Goal: Information Seeking & Learning: Understand process/instructions

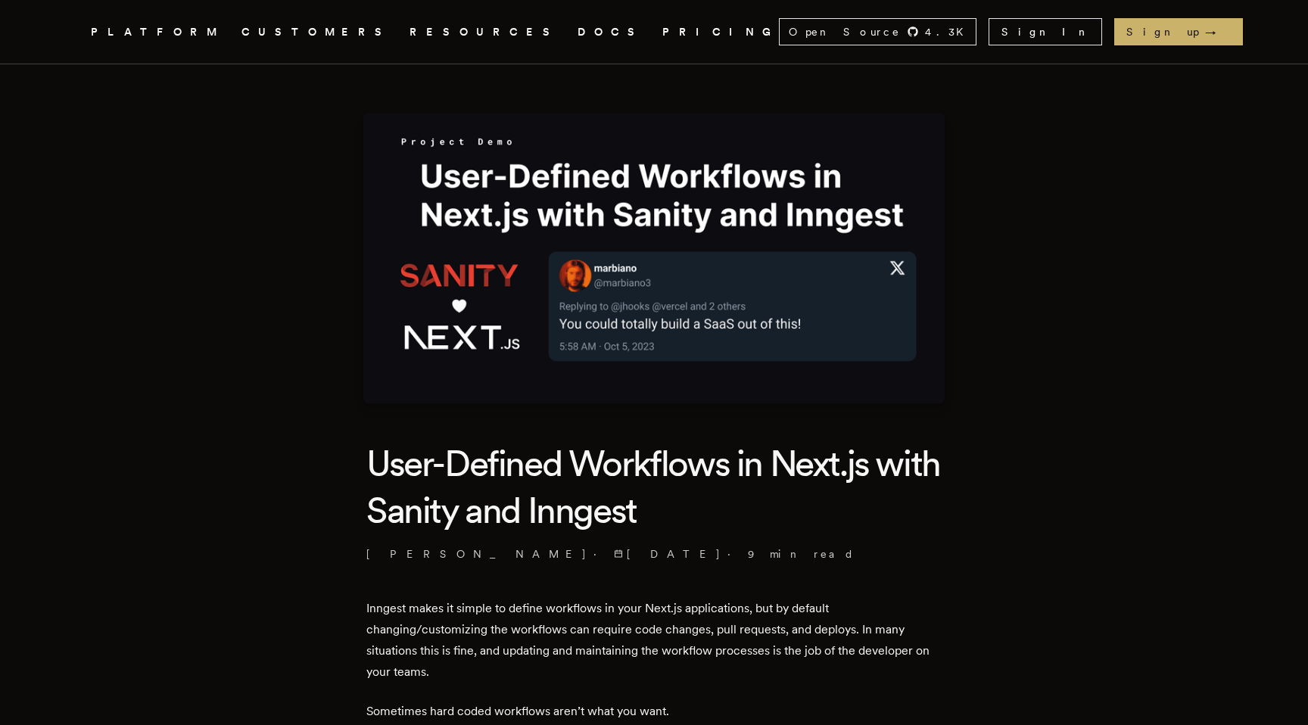
click at [578, 28] on link "DOCS" at bounding box center [611, 32] width 67 height 19
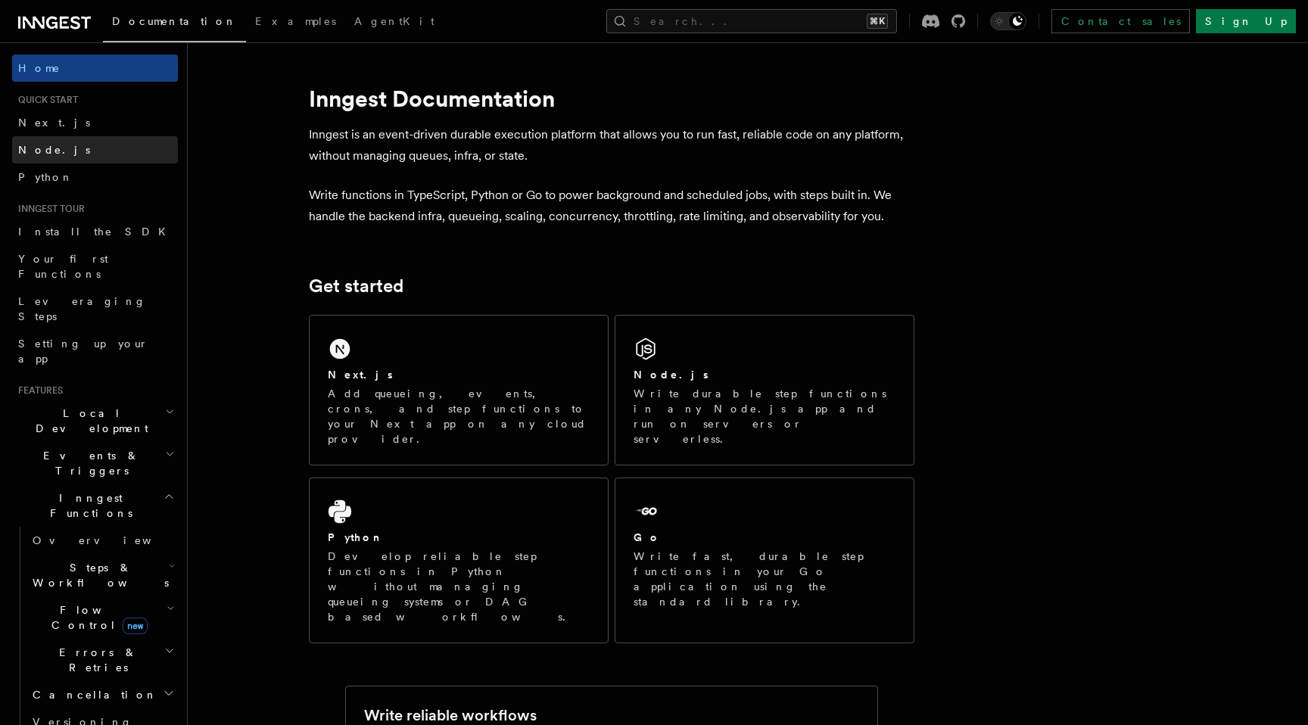
click at [61, 158] on link "Node.js" at bounding box center [95, 149] width 166 height 27
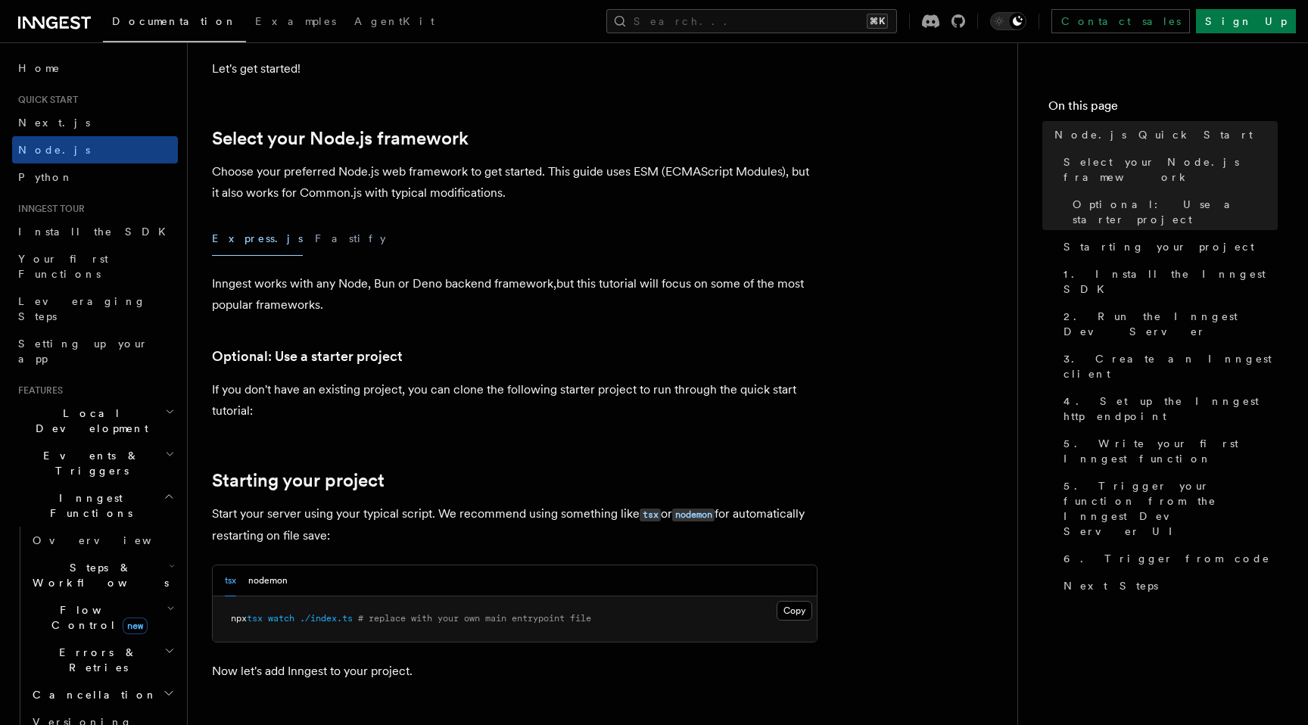
scroll to position [318, 0]
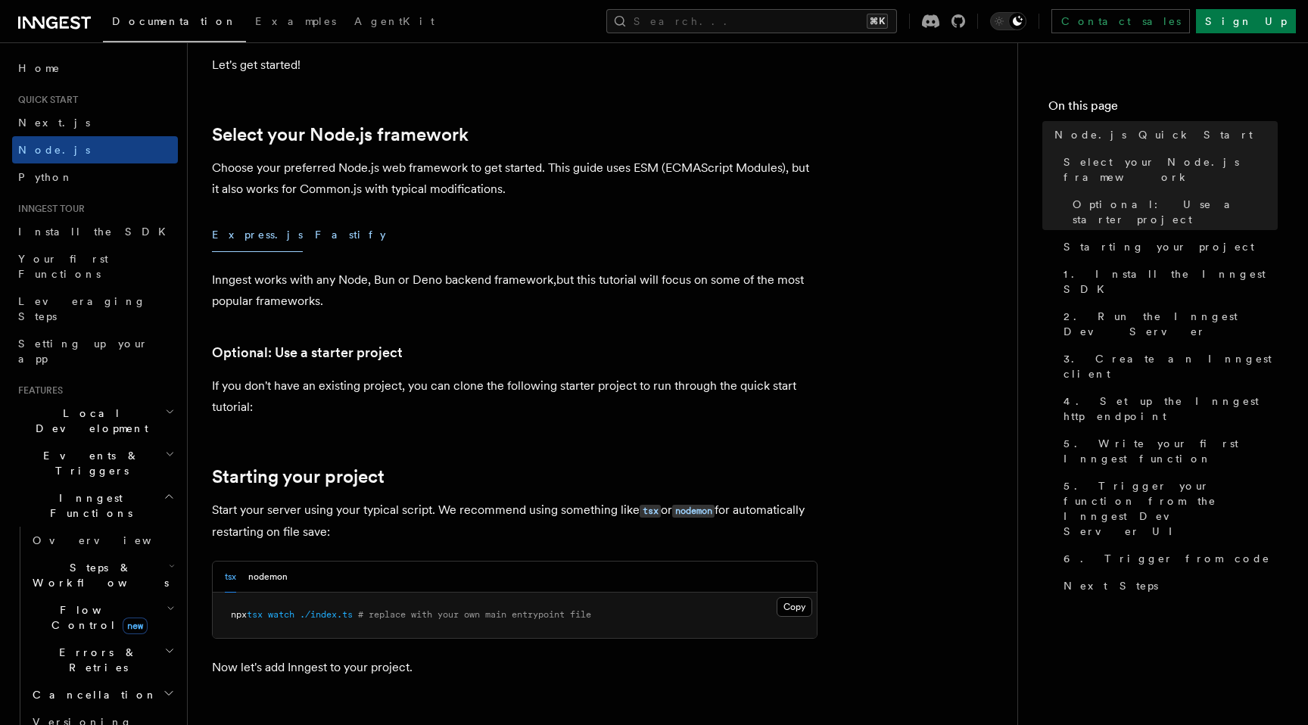
click at [315, 234] on button "Fastify" at bounding box center [350, 235] width 71 height 34
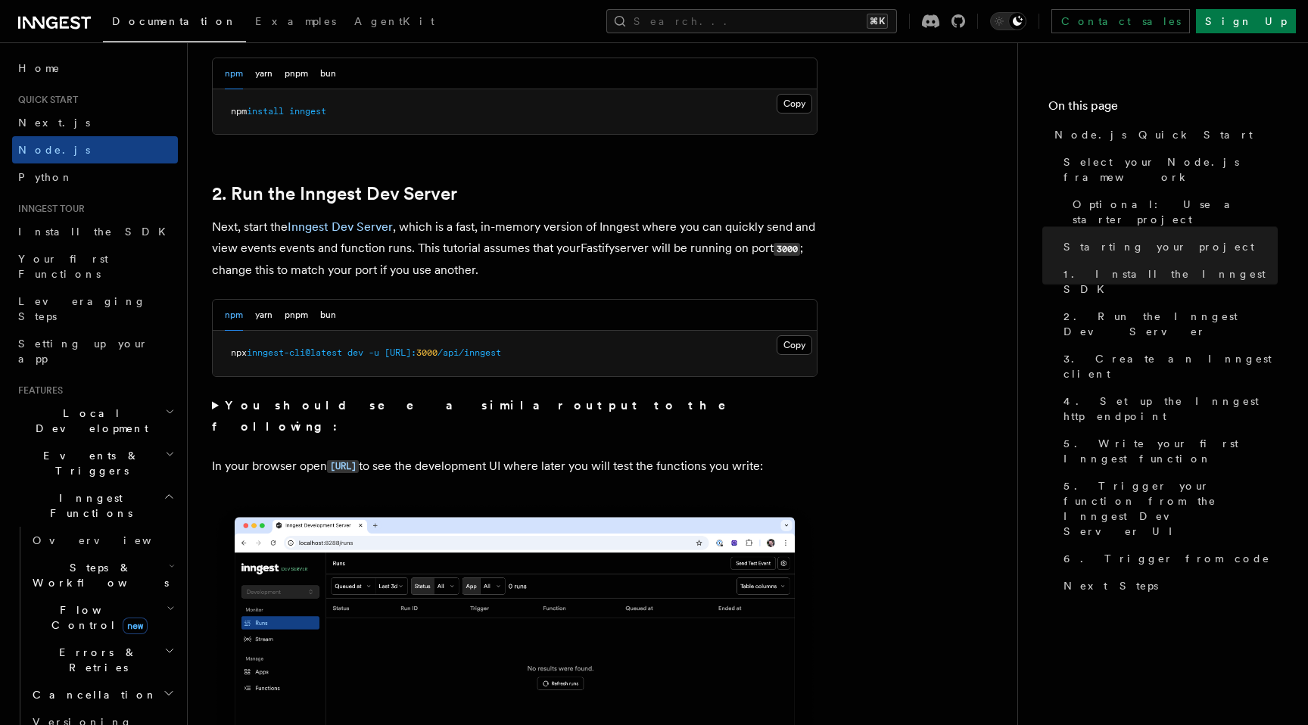
scroll to position [1074, 0]
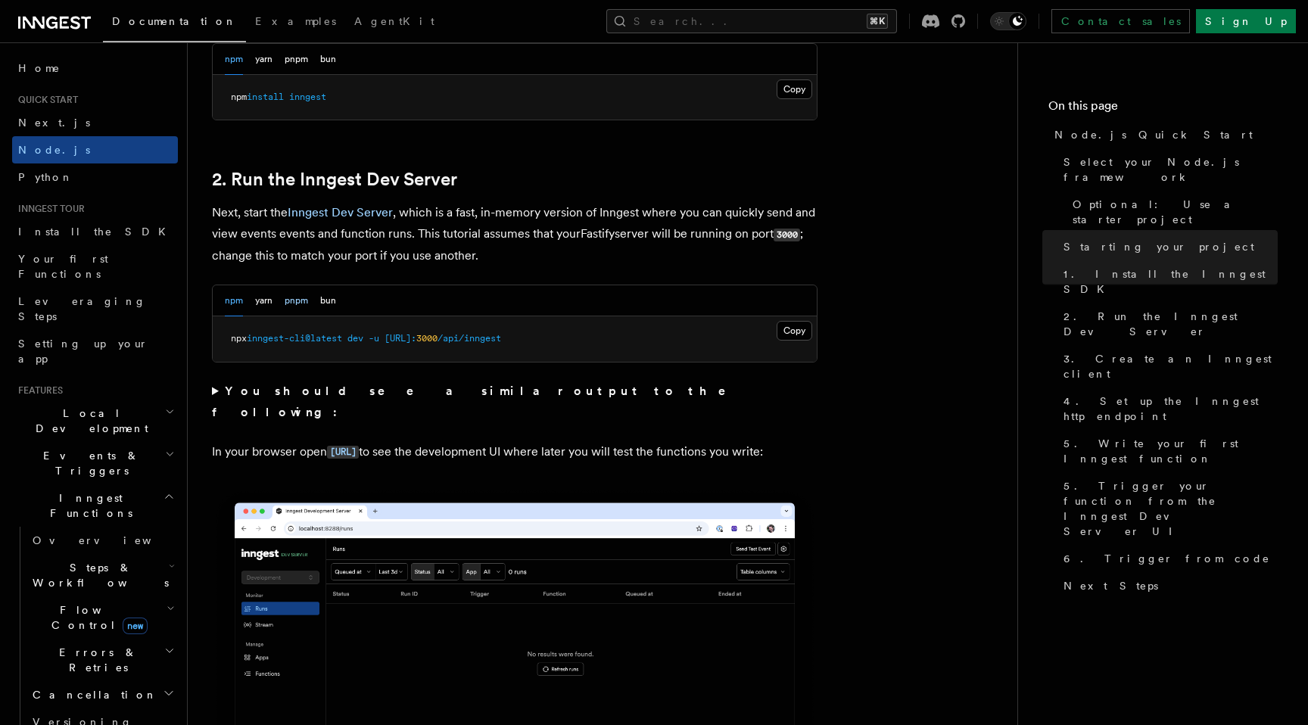
click at [301, 304] on button "pnpm" at bounding box center [296, 300] width 23 height 31
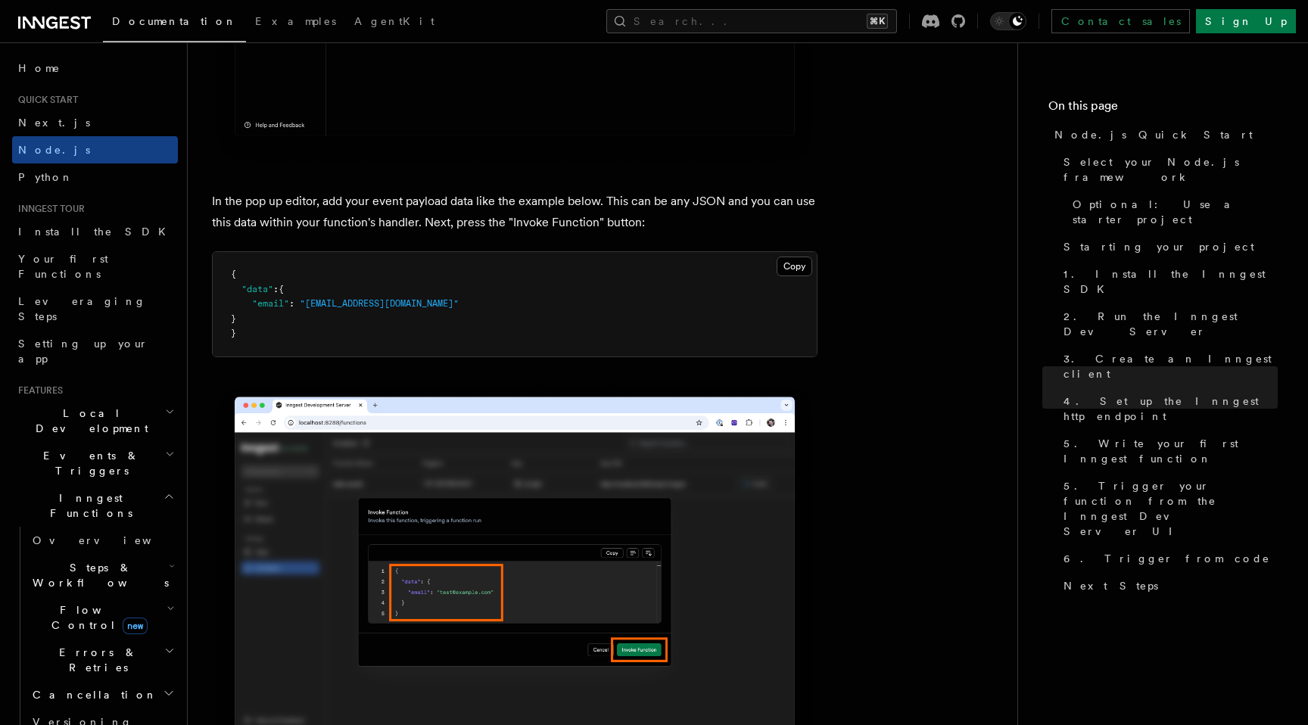
scroll to position [4663, 0]
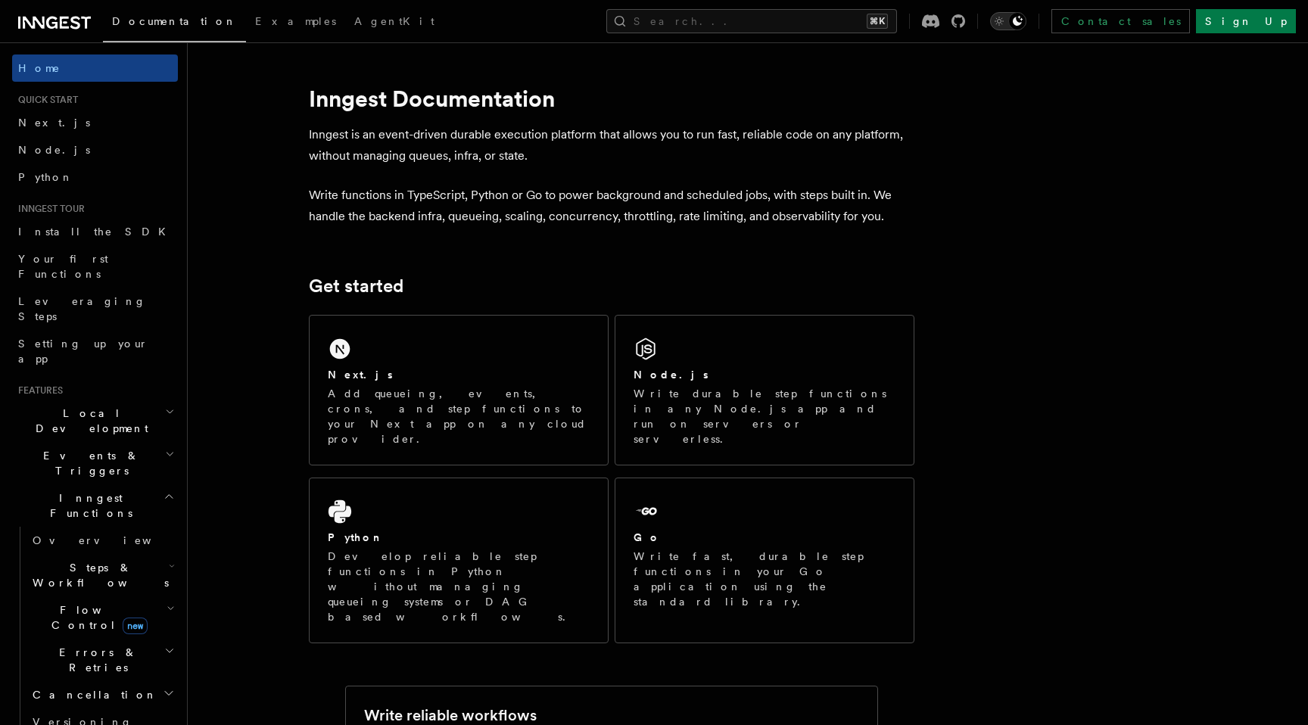
click at [1024, 15] on icon "Toggle dark mode" at bounding box center [1018, 21] width 12 height 12
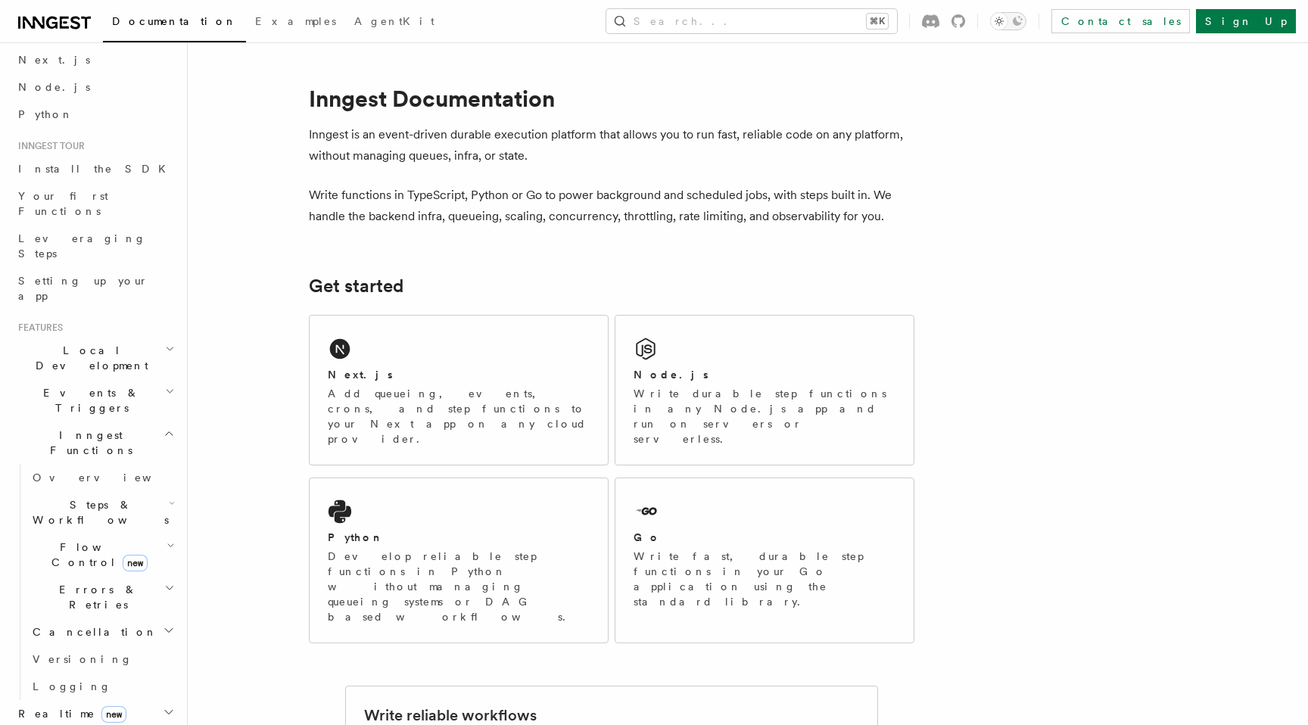
scroll to position [64, 0]
click at [95, 497] on span "Steps & Workflows" at bounding box center [98, 512] width 142 height 30
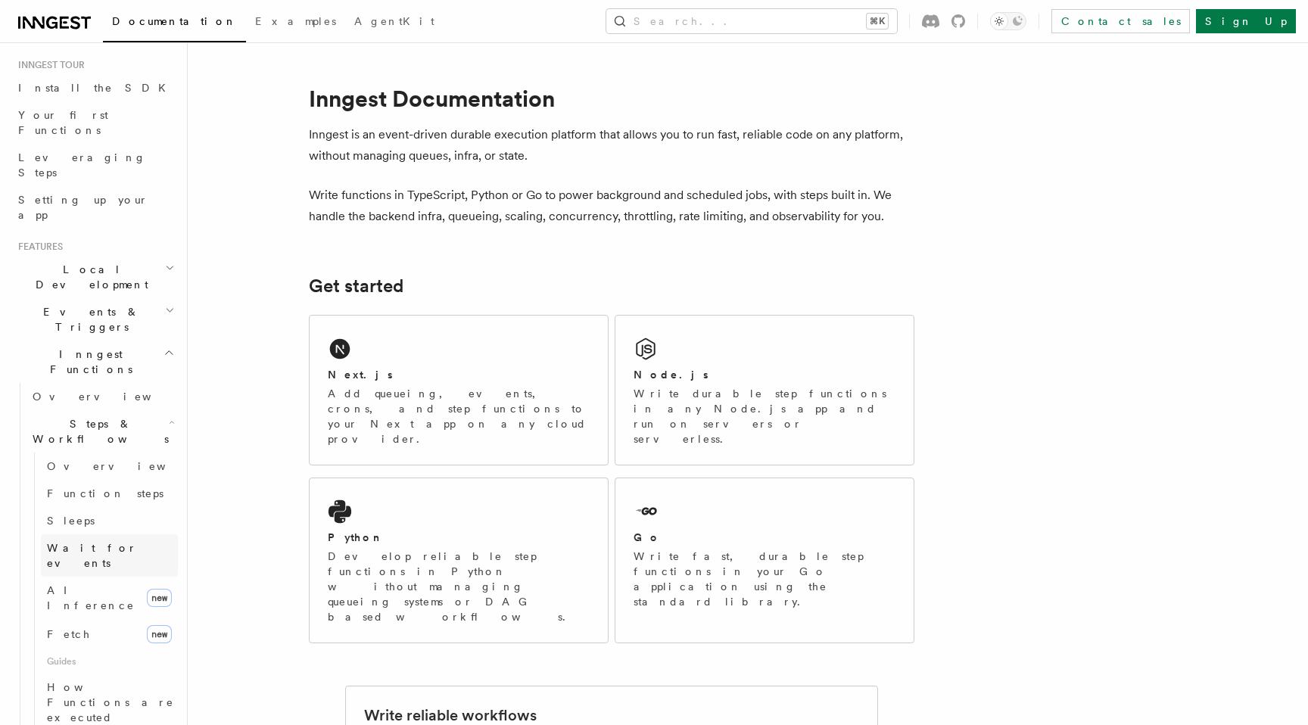
scroll to position [148, 0]
click at [92, 573] on link "AI Inference new" at bounding box center [109, 594] width 137 height 42
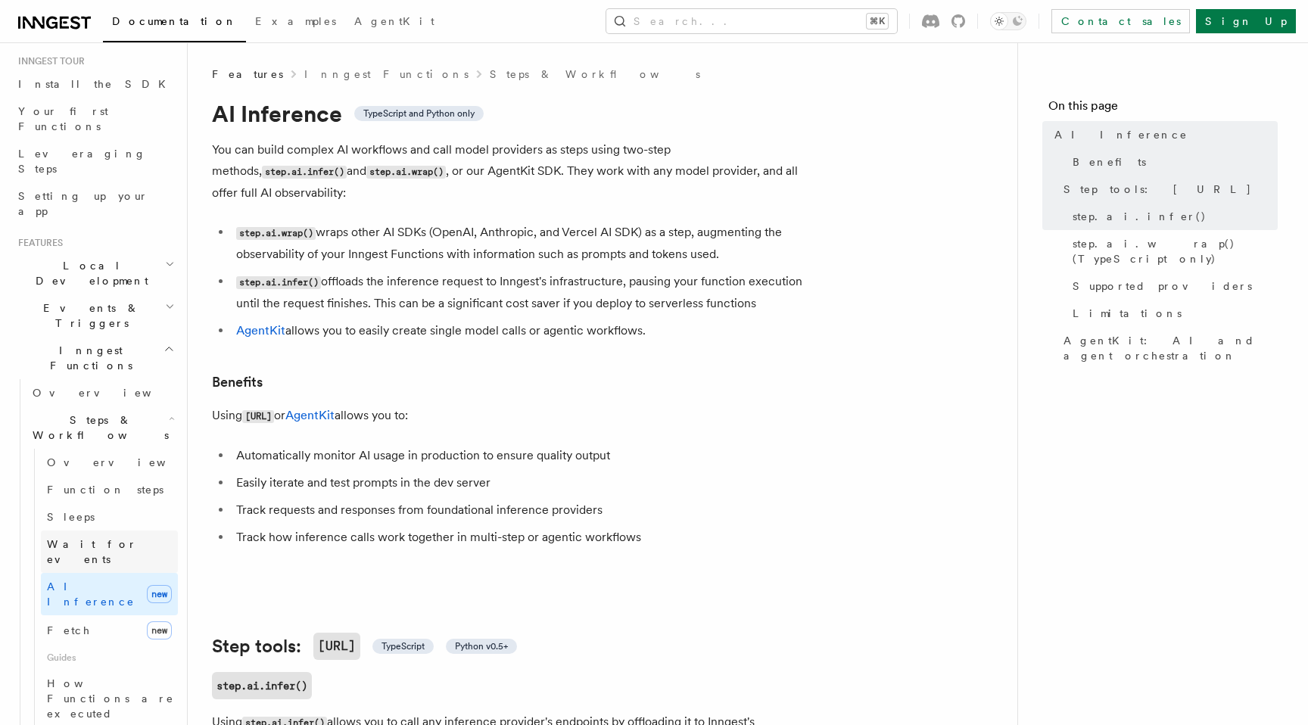
click at [101, 538] on span "Wait for events" at bounding box center [92, 551] width 90 height 27
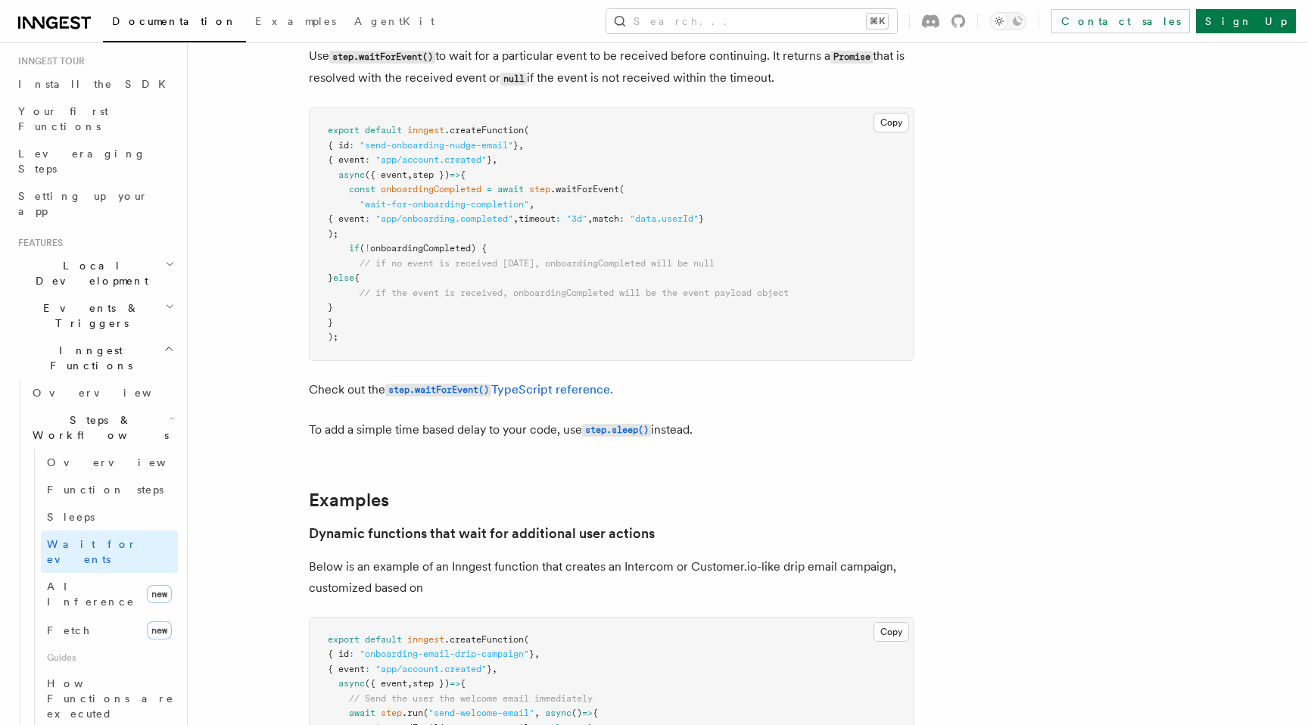
scroll to position [293, 0]
